Goal: Book appointment/travel/reservation

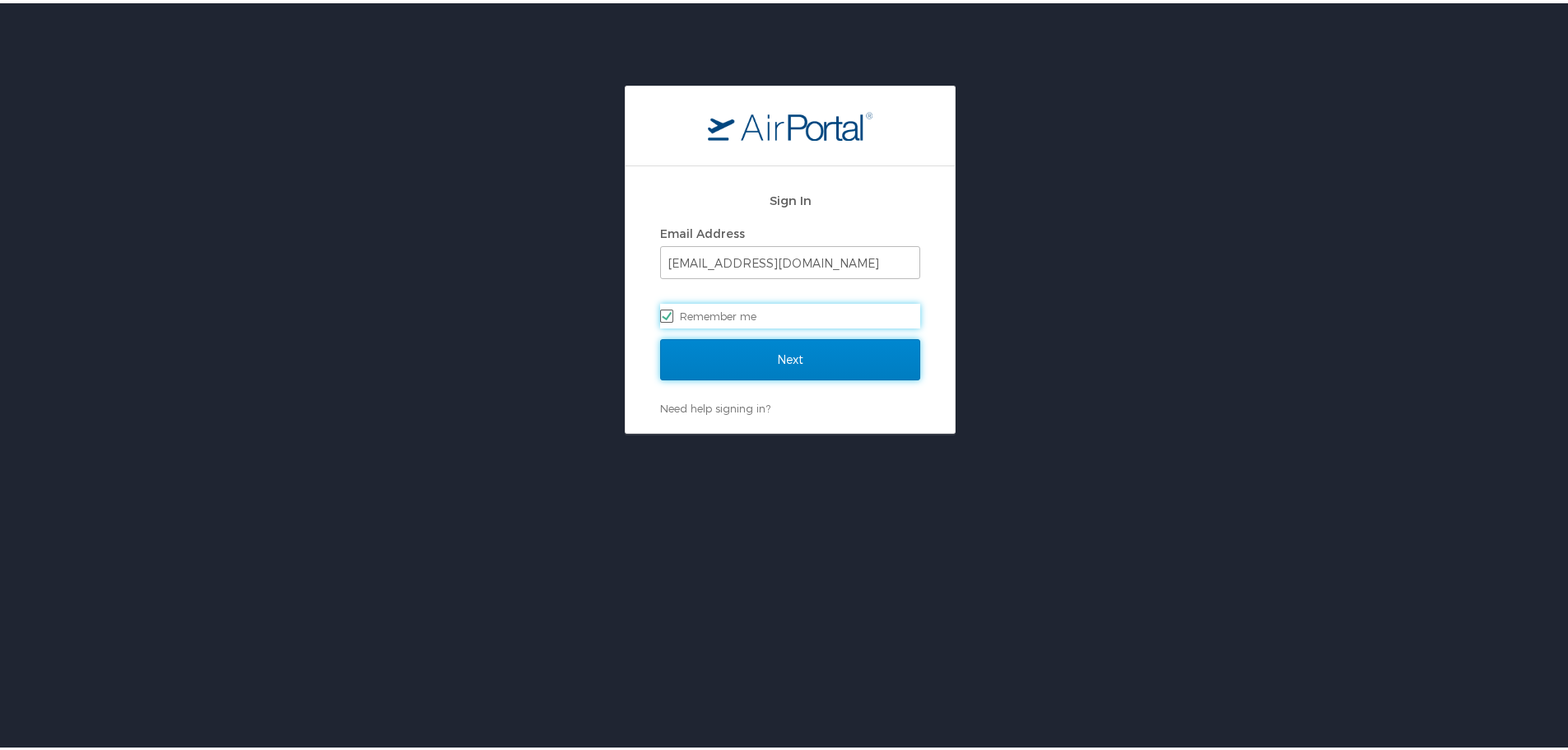
click at [763, 359] on input "Next" at bounding box center [791, 356] width 260 height 41
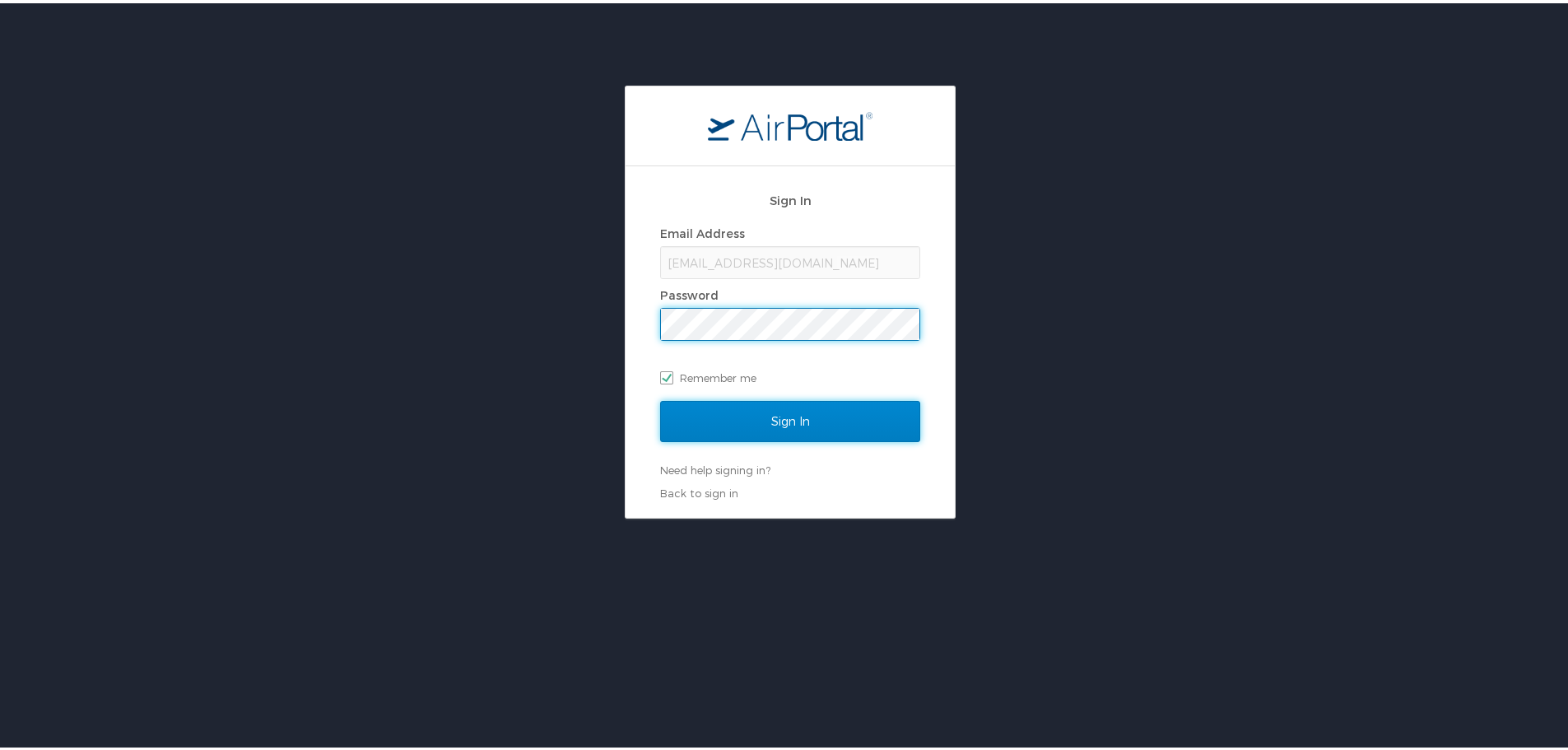
click at [770, 414] on input "Sign In" at bounding box center [791, 419] width 260 height 41
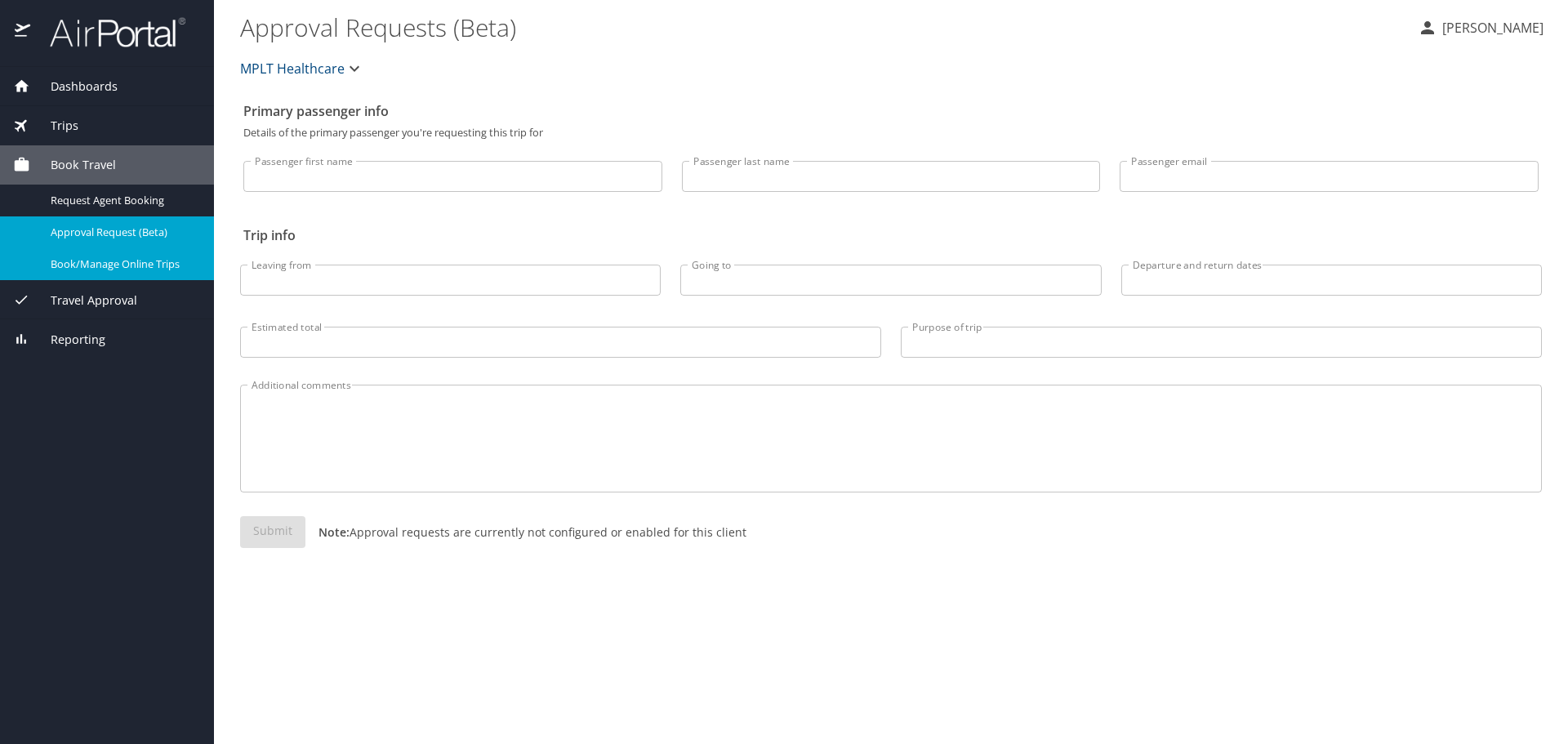
click at [129, 273] on div "Book/Manage Online Trips" at bounding box center [107, 264] width 187 height 19
click at [160, 270] on span "Book/Manage Online Trips" at bounding box center [123, 264] width 144 height 16
